Goal: Obtain resource: Obtain resource

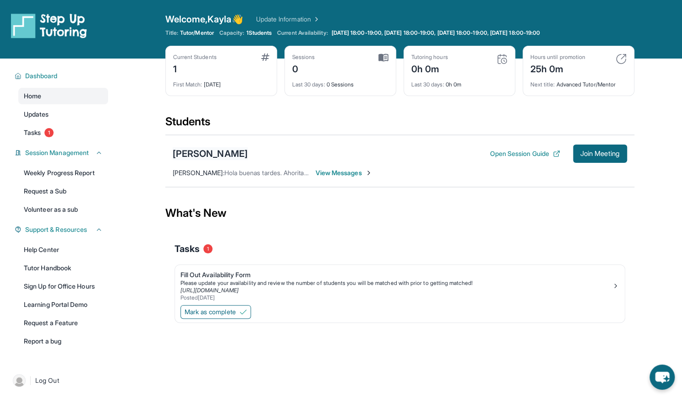
click at [224, 154] on div "[PERSON_NAME]" at bounding box center [210, 153] width 75 height 13
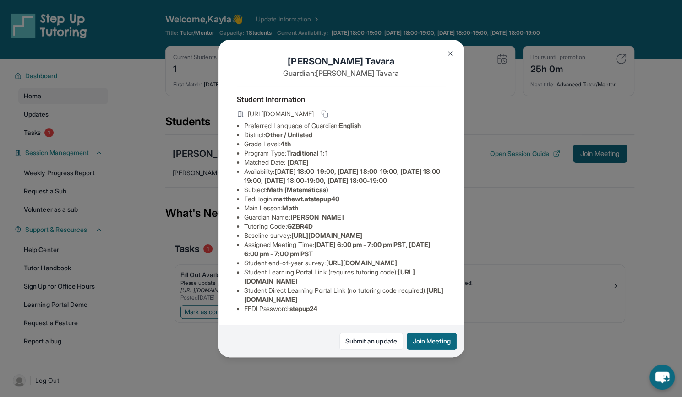
scroll to position [90, 0]
drag, startPoint x: 244, startPoint y: 274, endPoint x: 405, endPoint y: 279, distance: 160.3
click at [405, 279] on li "Student Learning Portal Link (requires tutoring code) : [URL][DOMAIN_NAME]" at bounding box center [344, 277] width 201 height 18
click at [326, 259] on span "[URL][DOMAIN_NAME]" at bounding box center [361, 263] width 71 height 8
drag, startPoint x: 244, startPoint y: 272, endPoint x: 403, endPoint y: 273, distance: 159.3
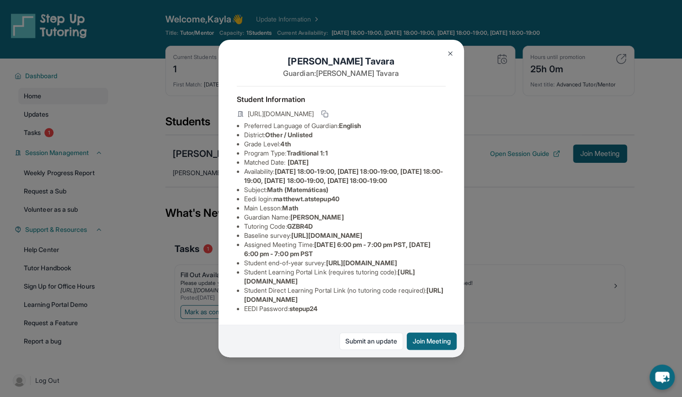
click at [403, 273] on li "Student Learning Portal Link (requires tutoring code) : [URL][DOMAIN_NAME]" at bounding box center [344, 277] width 201 height 18
copy span "[URL][DOMAIN_NAME]"
drag, startPoint x: 292, startPoint y: 157, endPoint x: 325, endPoint y: 156, distance: 33.0
click at [325, 222] on li "Tutoring Code : GZBR4D" at bounding box center [344, 226] width 201 height 9
copy span "GZBR4D"
